Goal: Information Seeking & Learning: Learn about a topic

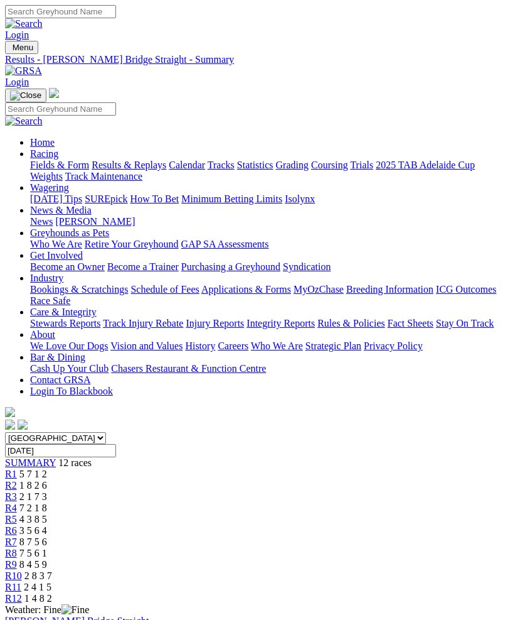
click at [10, 50] on img "Toggle navigation" at bounding box center [10, 50] width 0 height 0
click at [156, 170] on link "Results & Replays" at bounding box center [129, 164] width 75 height 11
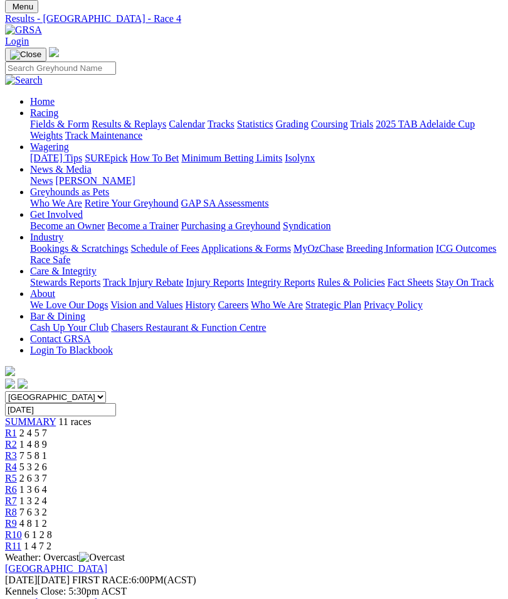
scroll to position [42, 0]
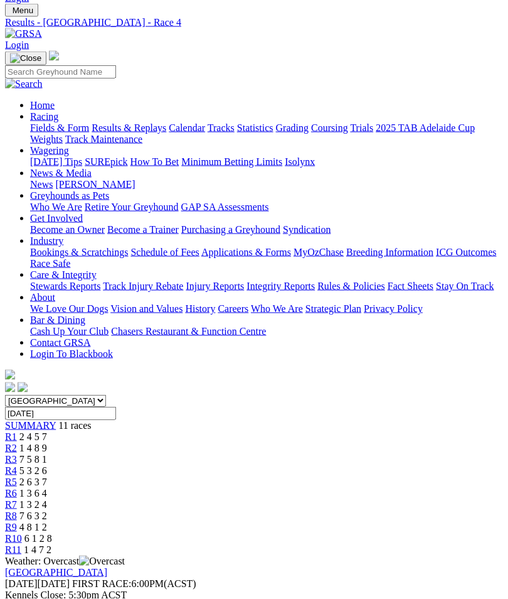
scroll to position [0, 0]
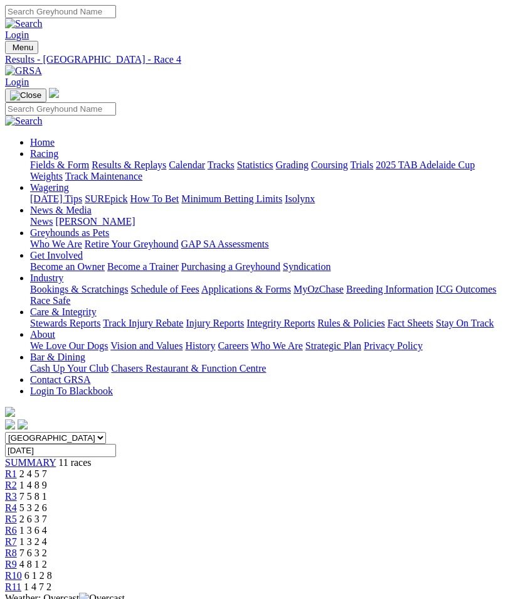
click at [10, 50] on img "Toggle navigation" at bounding box center [10, 50] width 0 height 0
click at [89, 167] on link "Fields & Form" at bounding box center [59, 164] width 59 height 11
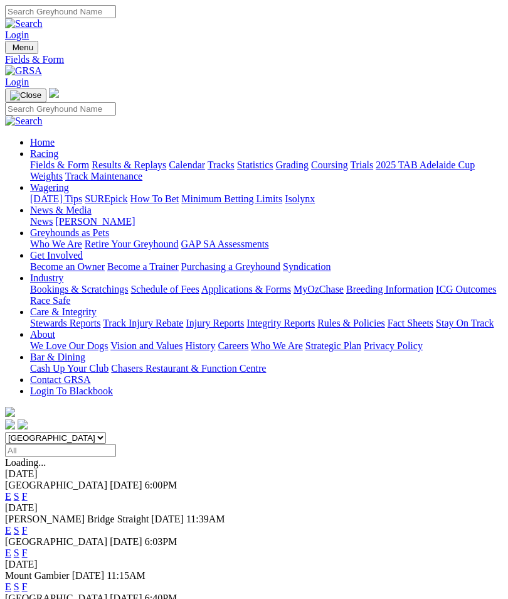
click at [28, 525] on link "F" at bounding box center [25, 530] width 6 height 11
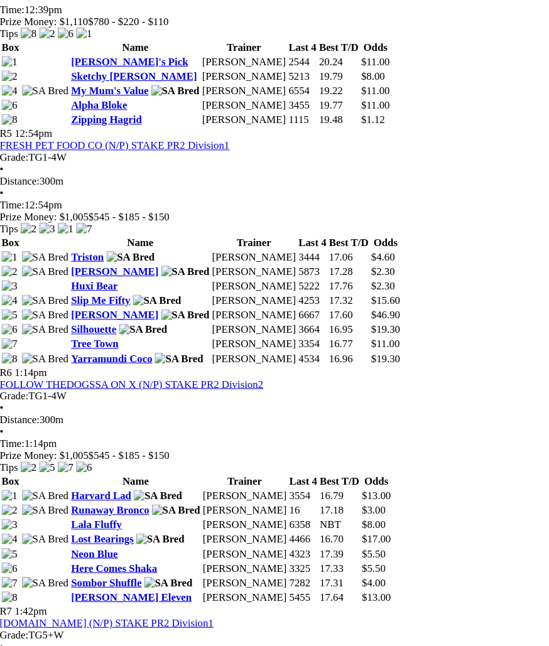
scroll to position [1304, 0]
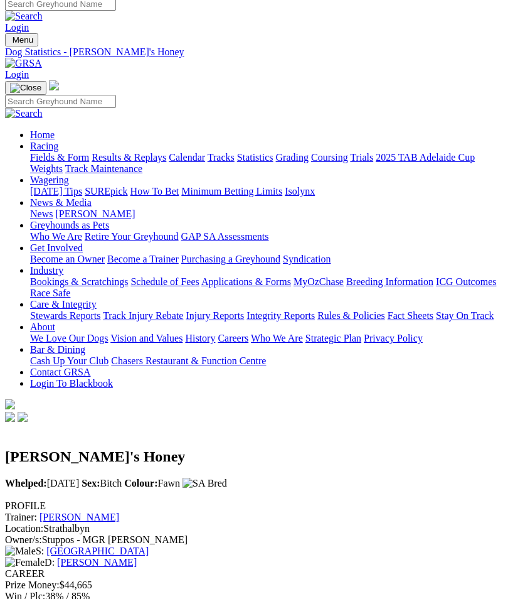
scroll to position [6, 0]
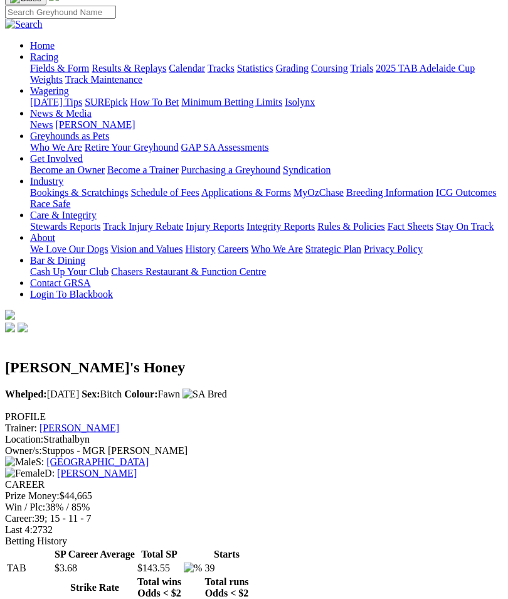
scroll to position [0, 0]
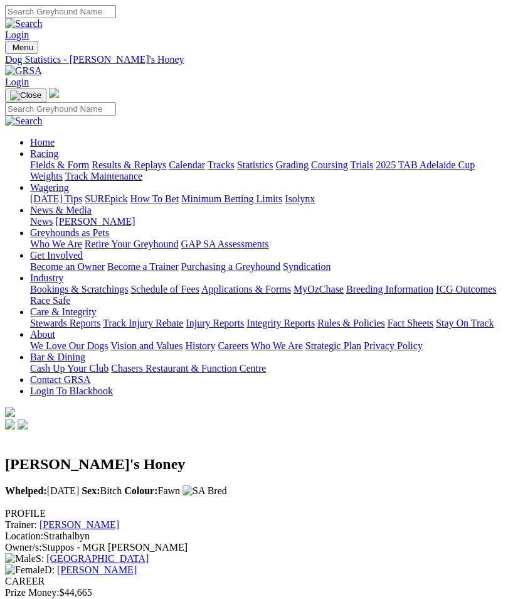
click at [10, 50] on img "Toggle navigation" at bounding box center [10, 50] width 0 height 0
click at [89, 170] on link "Fields & Form" at bounding box center [59, 164] width 59 height 11
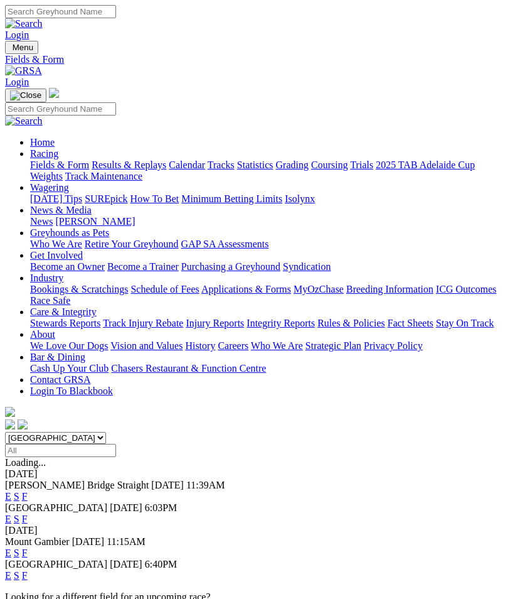
click at [28, 491] on link "F" at bounding box center [25, 496] width 6 height 11
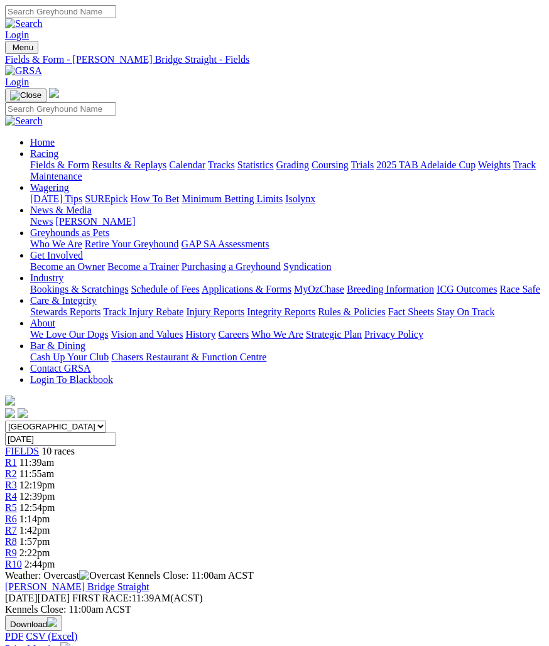
scroll to position [2, 0]
